Goal: Task Accomplishment & Management: Manage account settings

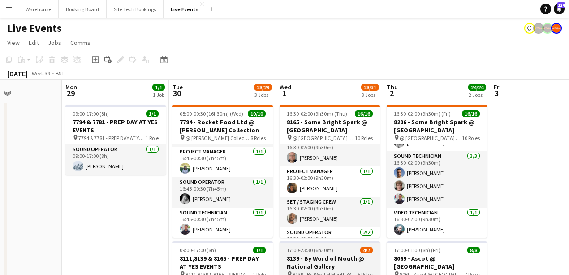
scroll to position [289, 0]
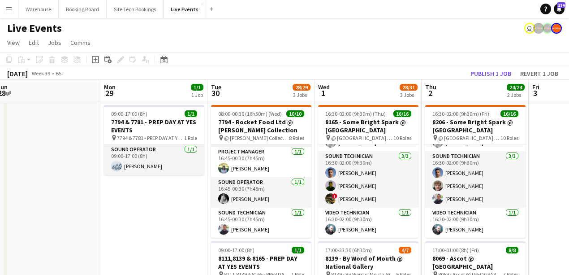
drag, startPoint x: 55, startPoint y: 215, endPoint x: 340, endPoint y: 192, distance: 286.3
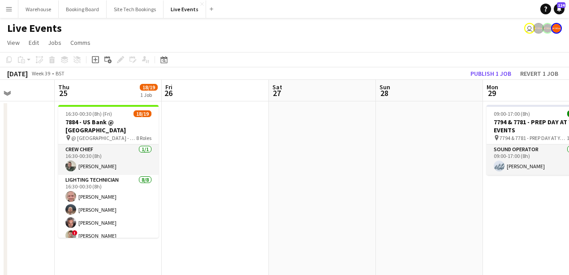
drag, startPoint x: 152, startPoint y: 211, endPoint x: 354, endPoint y: 202, distance: 201.8
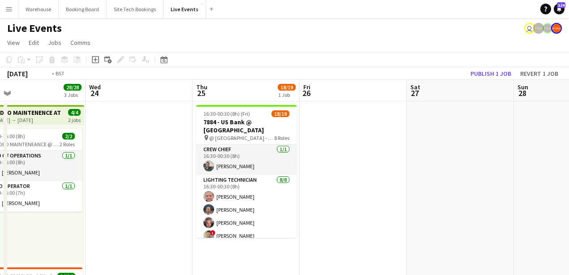
drag, startPoint x: 258, startPoint y: 216, endPoint x: 297, endPoint y: 210, distance: 40.0
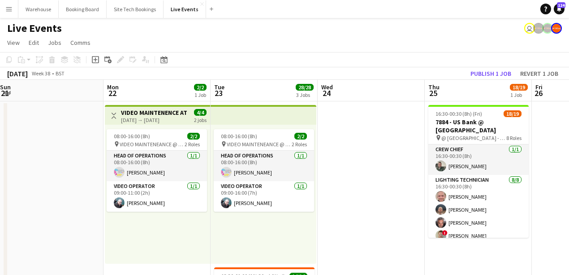
drag, startPoint x: 107, startPoint y: 230, endPoint x: 277, endPoint y: 228, distance: 170.2
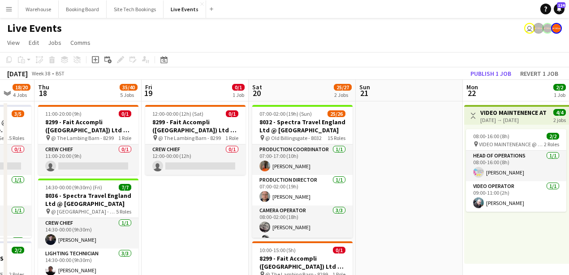
drag, startPoint x: 67, startPoint y: 235, endPoint x: 344, endPoint y: 231, distance: 277.3
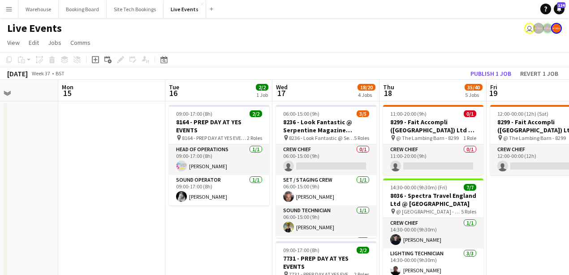
drag, startPoint x: 156, startPoint y: 237, endPoint x: 243, endPoint y: 226, distance: 87.7
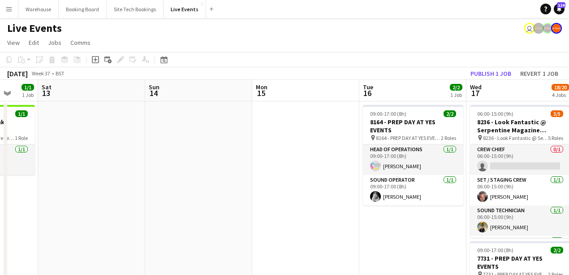
drag, startPoint x: 125, startPoint y: 232, endPoint x: 220, endPoint y: 218, distance: 96.5
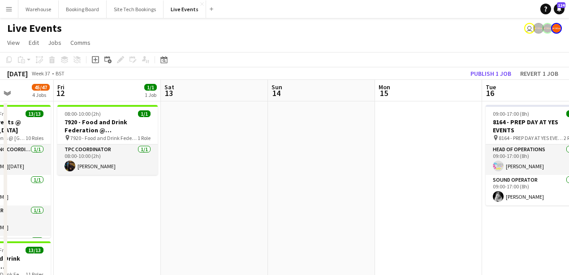
drag, startPoint x: 100, startPoint y: 224, endPoint x: 322, endPoint y: 228, distance: 221.3
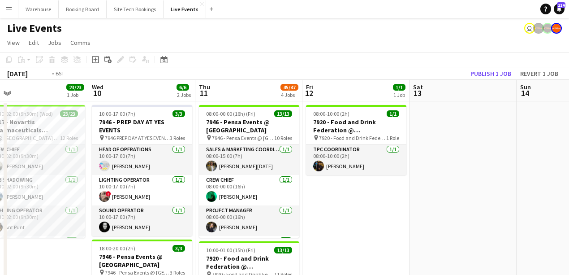
drag, startPoint x: 64, startPoint y: 262, endPoint x: 268, endPoint y: 262, distance: 203.8
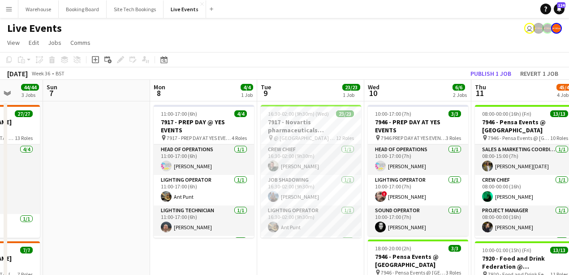
drag, startPoint x: 111, startPoint y: 248, endPoint x: 253, endPoint y: 246, distance: 142.0
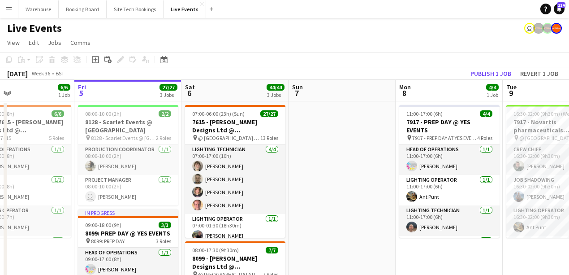
drag, startPoint x: 265, startPoint y: 171, endPoint x: 359, endPoint y: 171, distance: 94.1
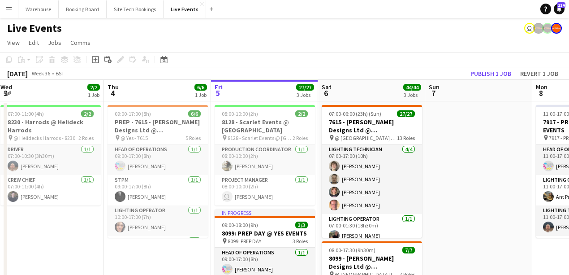
drag, startPoint x: 110, startPoint y: 256, endPoint x: 295, endPoint y: 260, distance: 184.6
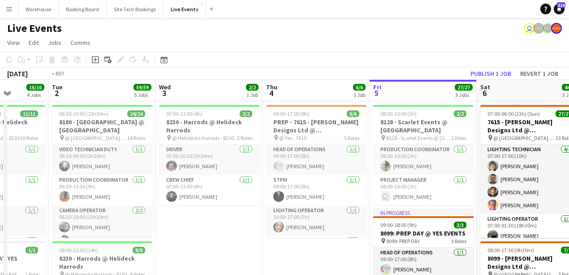
drag, startPoint x: 375, startPoint y: 241, endPoint x: 392, endPoint y: 240, distance: 17.0
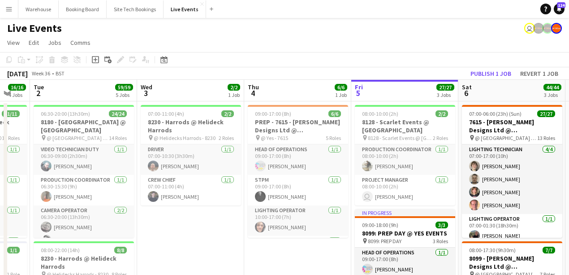
scroll to position [0, 394]
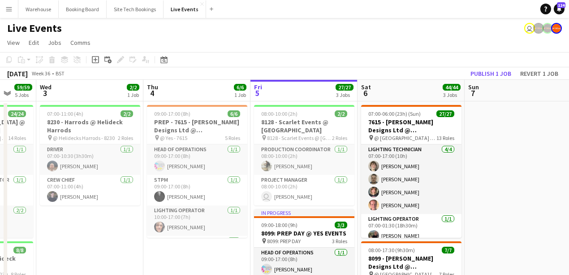
drag, startPoint x: 469, startPoint y: 256, endPoint x: 133, endPoint y: 245, distance: 336.1
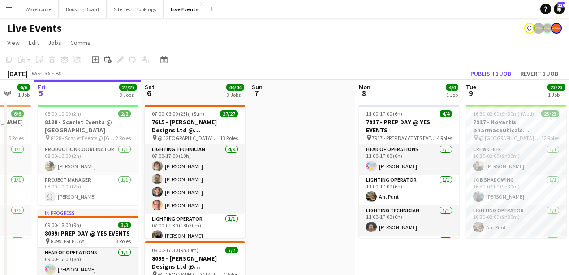
drag, startPoint x: 210, startPoint y: 258, endPoint x: 83, endPoint y: 246, distance: 127.7
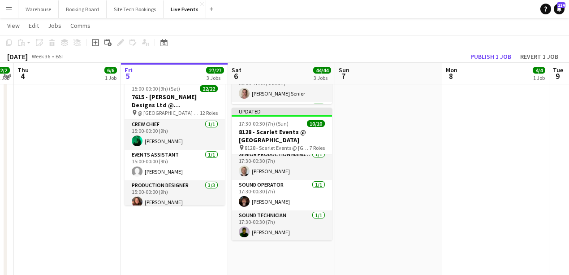
scroll to position [0, 335]
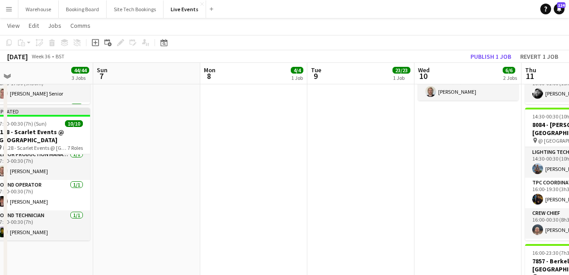
drag, startPoint x: 450, startPoint y: 179, endPoint x: 208, endPoint y: 222, distance: 245.7
click at [208, 222] on app-calendar-viewport "Wed 3 2/2 1 Job Thu 4 6/6 1 Job Fri 5 27/27 3 Jobs Sat 6 44/44 3 Jobs Sun 7 Mon…" at bounding box center [284, 132] width 569 height 733
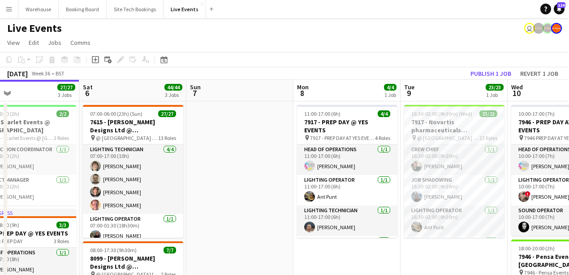
scroll to position [0, 260]
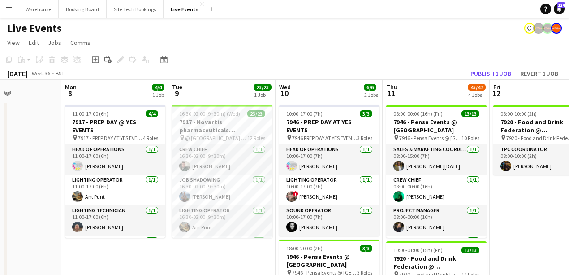
drag, startPoint x: 375, startPoint y: 251, endPoint x: 237, endPoint y: 238, distance: 139.0
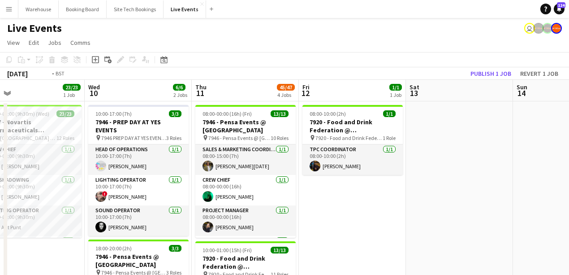
drag, startPoint x: 437, startPoint y: 236, endPoint x: 279, endPoint y: 230, distance: 157.8
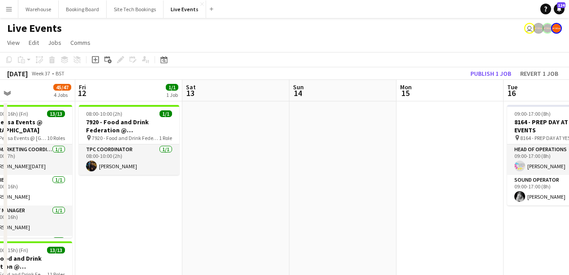
drag, startPoint x: 364, startPoint y: 231, endPoint x: 265, endPoint y: 231, distance: 99.0
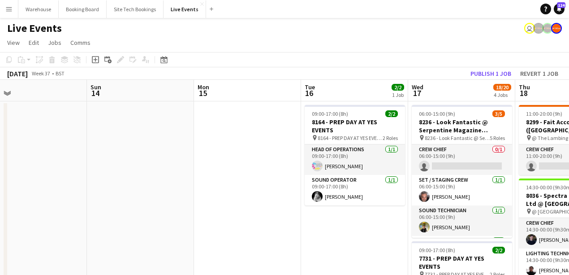
drag, startPoint x: 340, startPoint y: 225, endPoint x: 154, endPoint y: 219, distance: 186.9
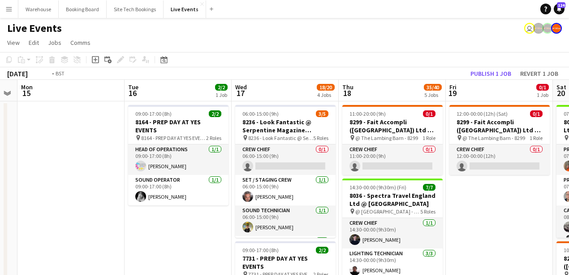
drag, startPoint x: 295, startPoint y: 219, endPoint x: 133, endPoint y: 217, distance: 161.7
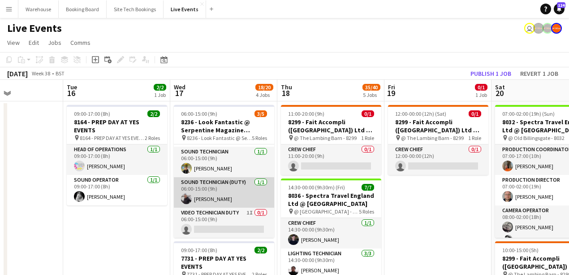
scroll to position [0, 0]
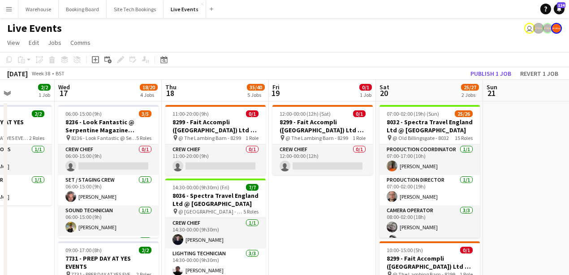
drag, startPoint x: 445, startPoint y: 216, endPoint x: 328, endPoint y: 212, distance: 116.5
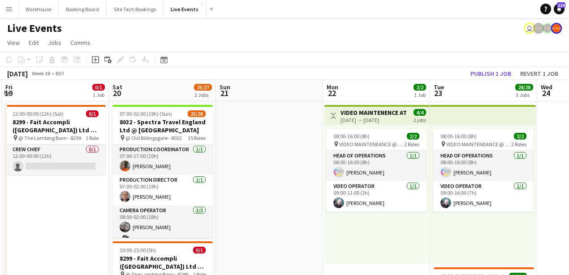
scroll to position [0, 313]
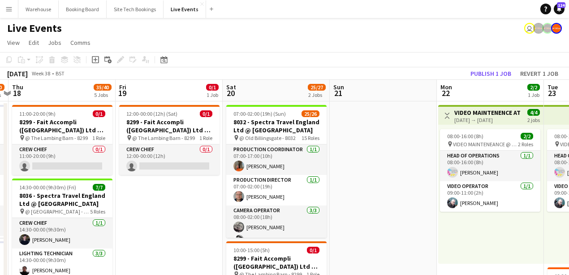
drag, startPoint x: 521, startPoint y: 168, endPoint x: 381, endPoint y: 156, distance: 140.3
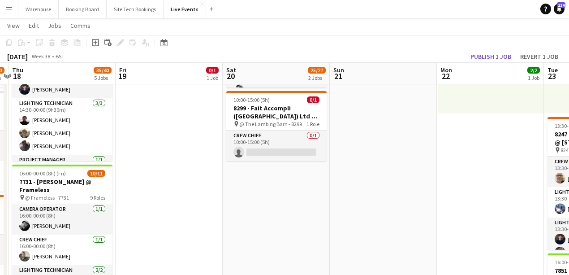
scroll to position [0, 0]
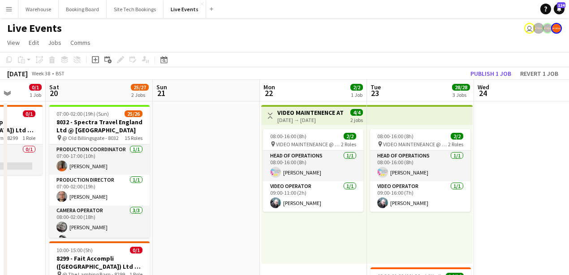
drag, startPoint x: 403, startPoint y: 168, endPoint x: 204, endPoint y: 162, distance: 199.0
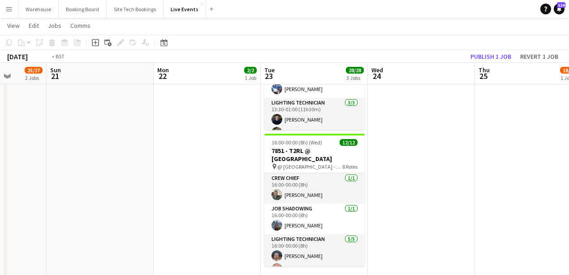
scroll to position [0, 339]
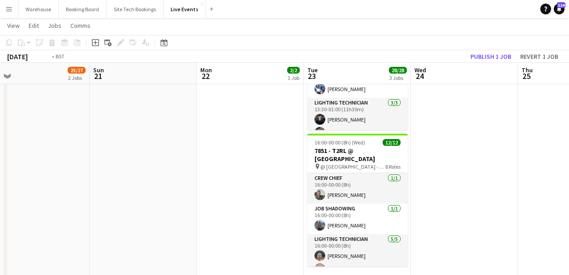
drag, startPoint x: 462, startPoint y: 182, endPoint x: 240, endPoint y: 194, distance: 222.0
click at [240, 194] on app-calendar-viewport "Wed 17 18/20 4 Jobs Thu 18 35/40 5 Jobs Fri 19 0/1 1 Job Sat 20 25/27 2 Jobs Su…" at bounding box center [284, 132] width 569 height 733
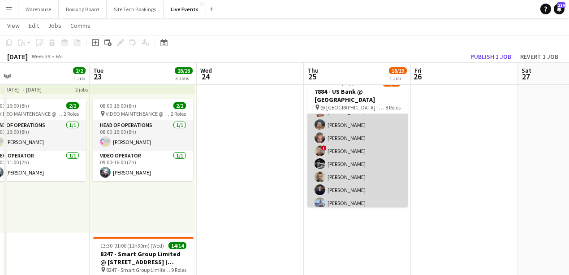
scroll to position [0, 0]
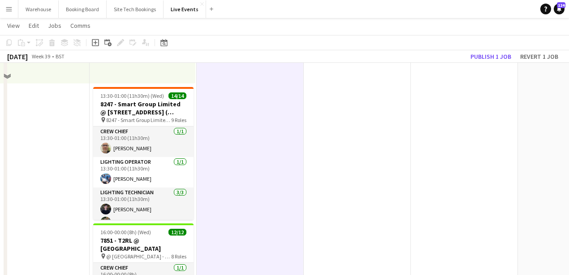
scroll to position [209, 0]
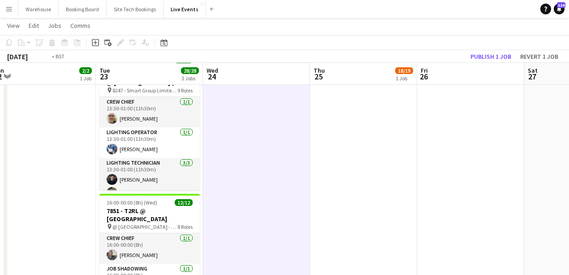
drag, startPoint x: 44, startPoint y: 173, endPoint x: 46, endPoint y: 185, distance: 11.4
click at [46, 185] on app-calendar-viewport "Fri 19 0/1 1 Job Sat 20 25/27 2 Jobs Sun 21 Mon 22 2/2 1 Job Tue 23 28/28 3 Job…" at bounding box center [284, 192] width 569 height 733
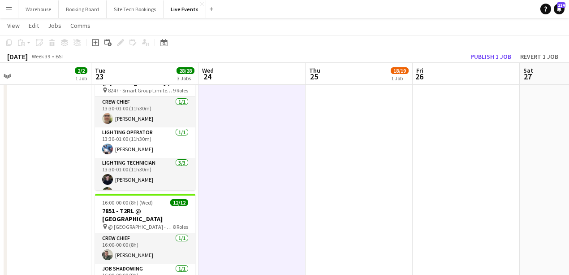
scroll to position [30, 0]
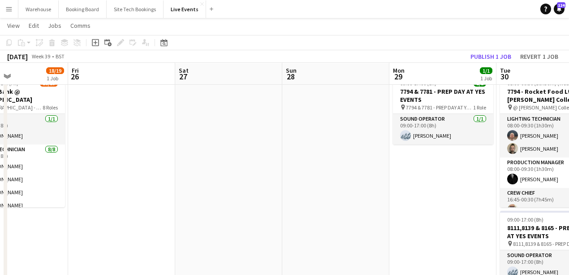
drag, startPoint x: 365, startPoint y: 168, endPoint x: 85, endPoint y: 171, distance: 280.4
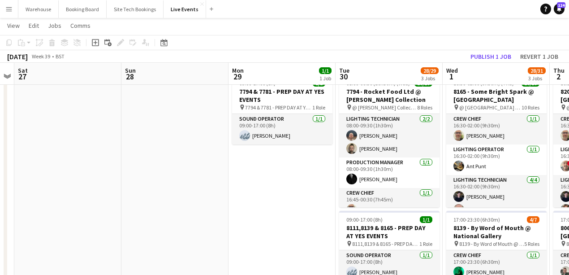
drag, startPoint x: 115, startPoint y: 159, endPoint x: 83, endPoint y: 159, distance: 31.4
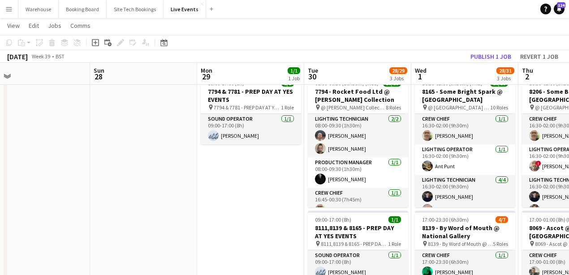
scroll to position [0, 0]
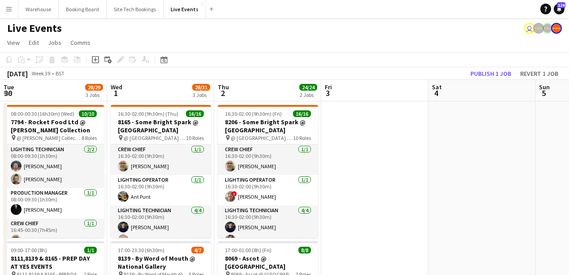
drag, startPoint x: 248, startPoint y: 193, endPoint x: 147, endPoint y: 180, distance: 102.0
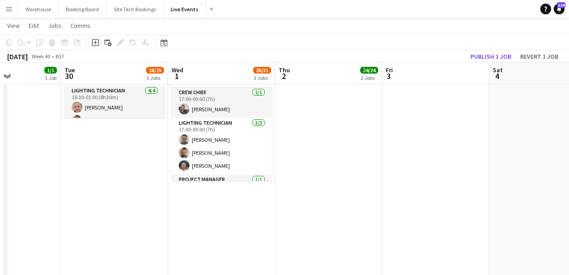
scroll to position [0, 368]
drag, startPoint x: 259, startPoint y: 194, endPoint x: 116, endPoint y: 196, distance: 142.9
click at [116, 196] on app-calendar-viewport "Fri 26 Sat 27 Sun 28 Mon 29 1/1 1 Job Tue 30 28/29 3 Jobs Wed 1 28/31 3 Jobs Th…" at bounding box center [284, 73] width 569 height 733
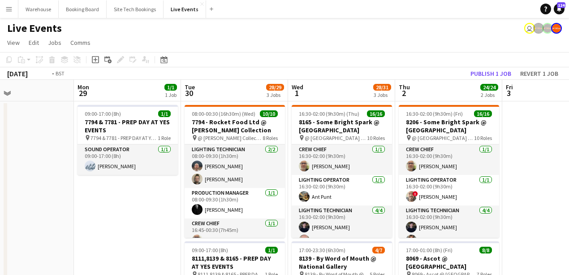
drag, startPoint x: 33, startPoint y: 200, endPoint x: 332, endPoint y: 200, distance: 299.2
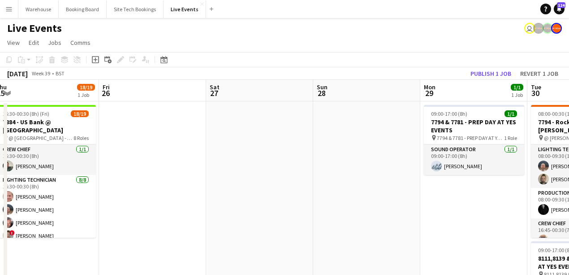
drag, startPoint x: 180, startPoint y: 212, endPoint x: 297, endPoint y: 223, distance: 117.8
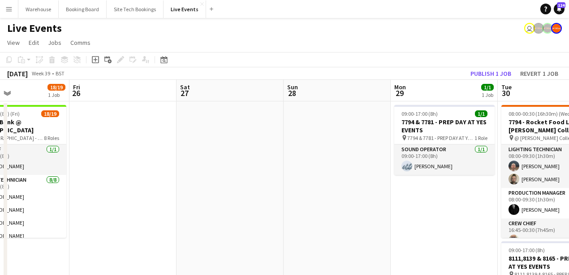
drag, startPoint x: 207, startPoint y: 198, endPoint x: 307, endPoint y: 192, distance: 100.1
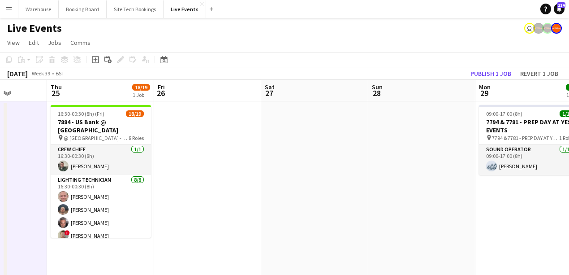
drag, startPoint x: 359, startPoint y: 155, endPoint x: 115, endPoint y: 138, distance: 245.2
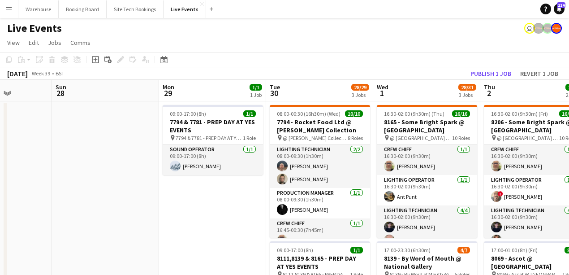
drag, startPoint x: 229, startPoint y: 197, endPoint x: 173, endPoint y: 180, distance: 58.5
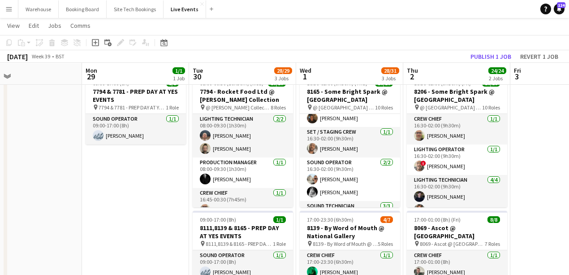
scroll to position [176, 0]
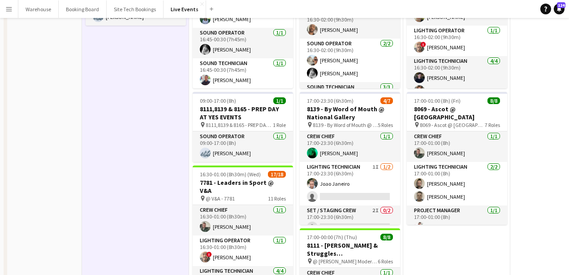
scroll to position [0, 0]
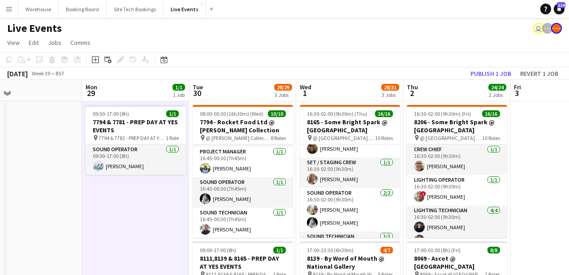
drag, startPoint x: 2, startPoint y: 9, endPoint x: 6, endPoint y: 11, distance: 4.6
click at [3, 8] on button "Menu" at bounding box center [9, 9] width 18 height 18
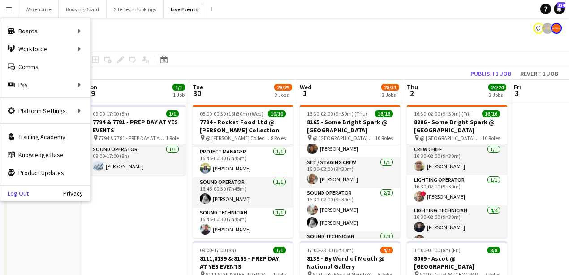
click at [15, 191] on link "Log Out" at bounding box center [14, 192] width 28 height 7
